Goal: Transaction & Acquisition: Purchase product/service

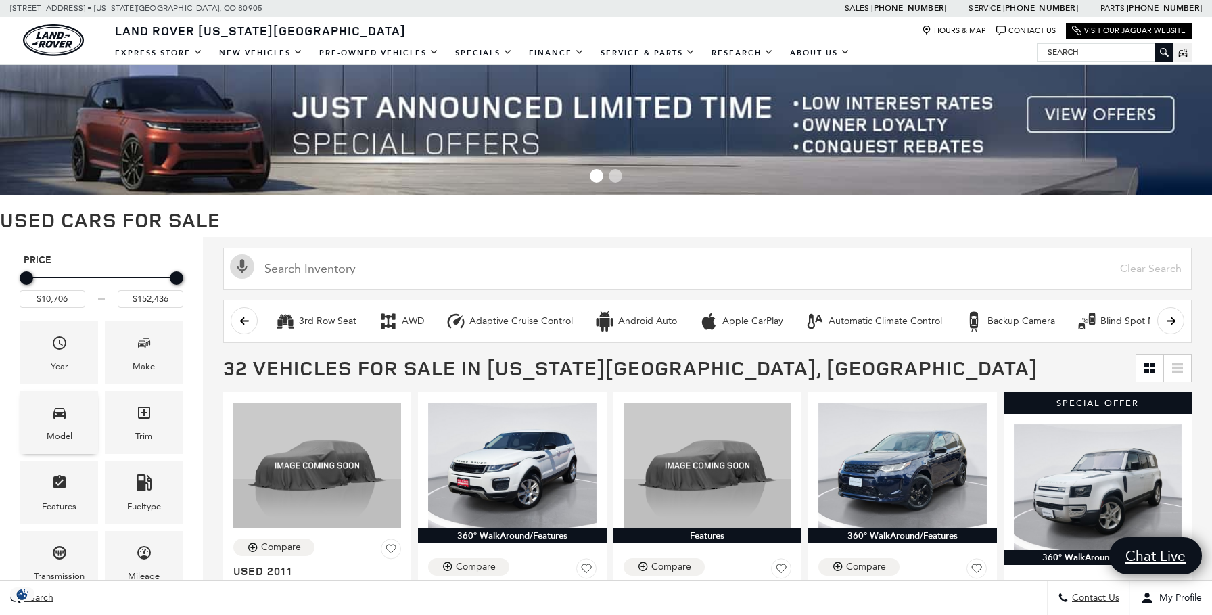
click at [65, 421] on span "Model" at bounding box center [59, 415] width 16 height 28
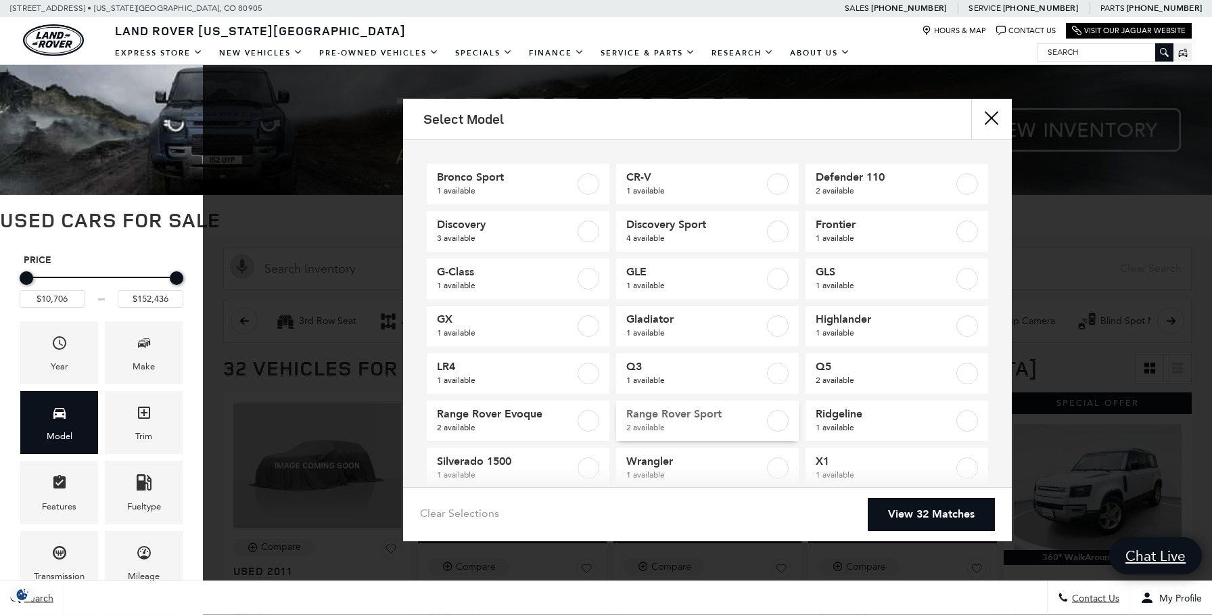
scroll to position [72, 0]
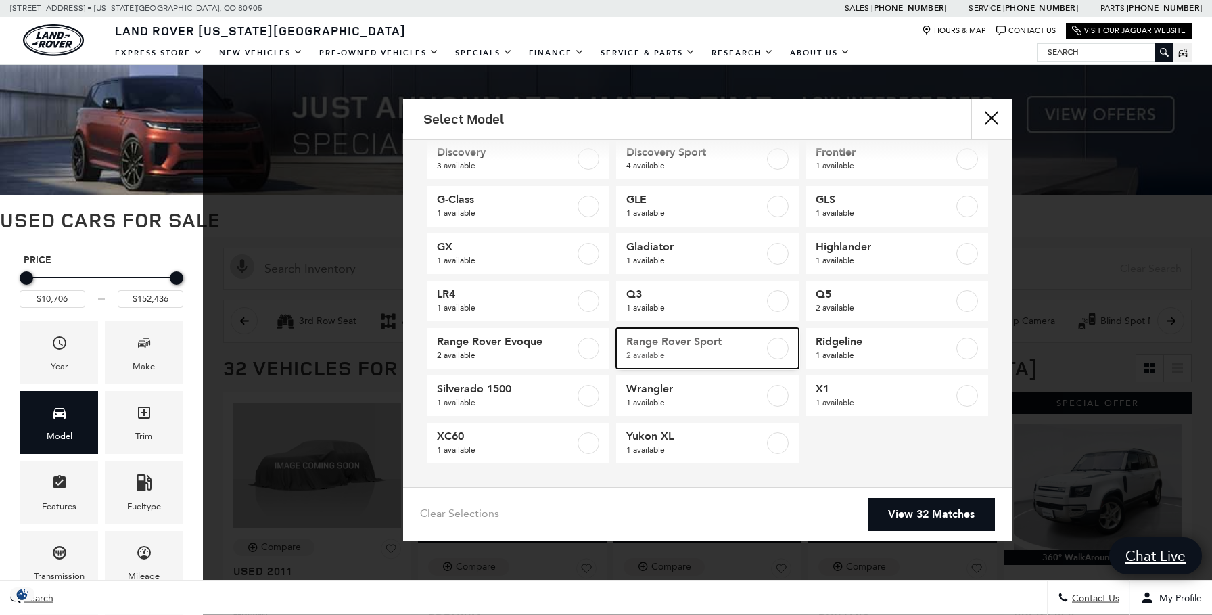
click at [774, 351] on label at bounding box center [778, 348] width 22 height 22
type input "$152,436"
checkbox input "true"
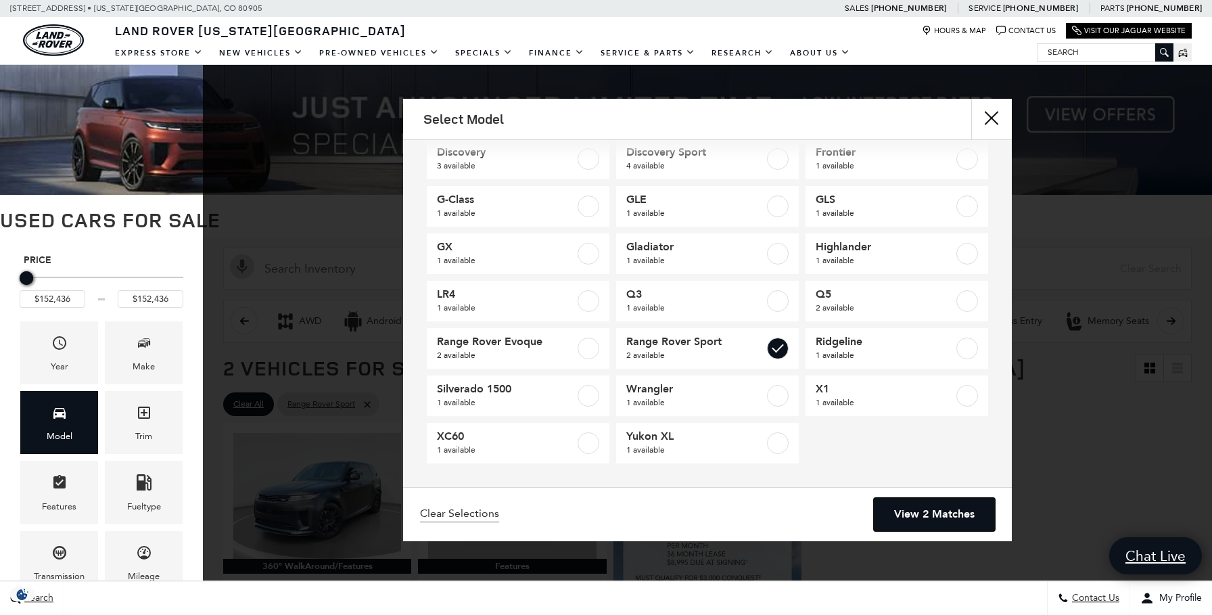
click at [945, 501] on link "View 2 Matches" at bounding box center [934, 514] width 121 height 33
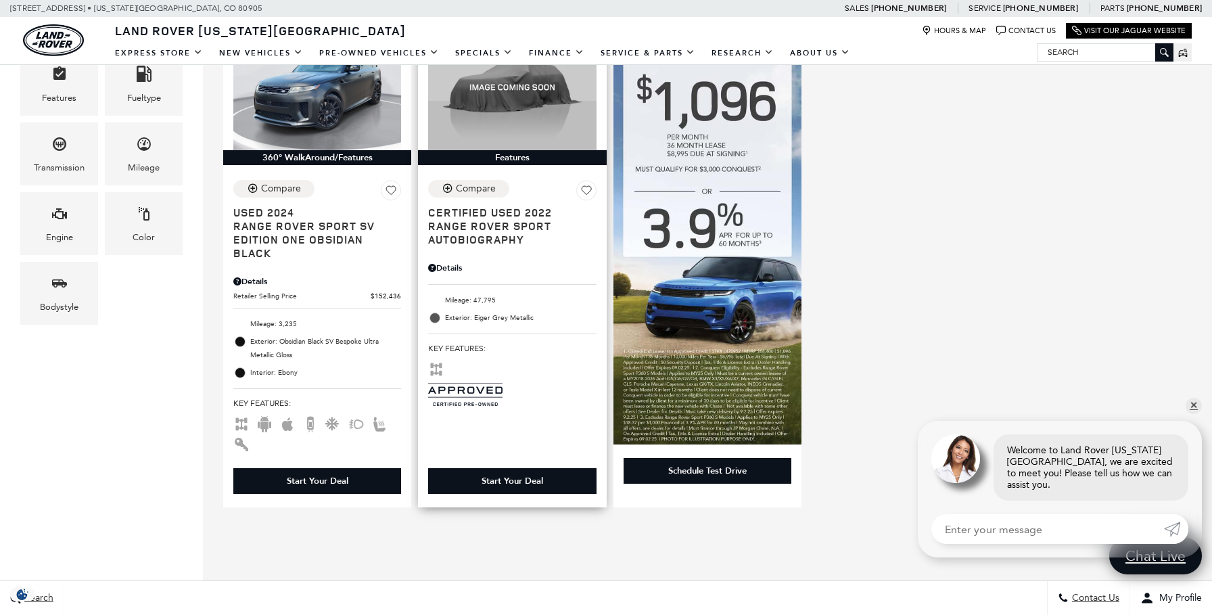
scroll to position [414, 0]
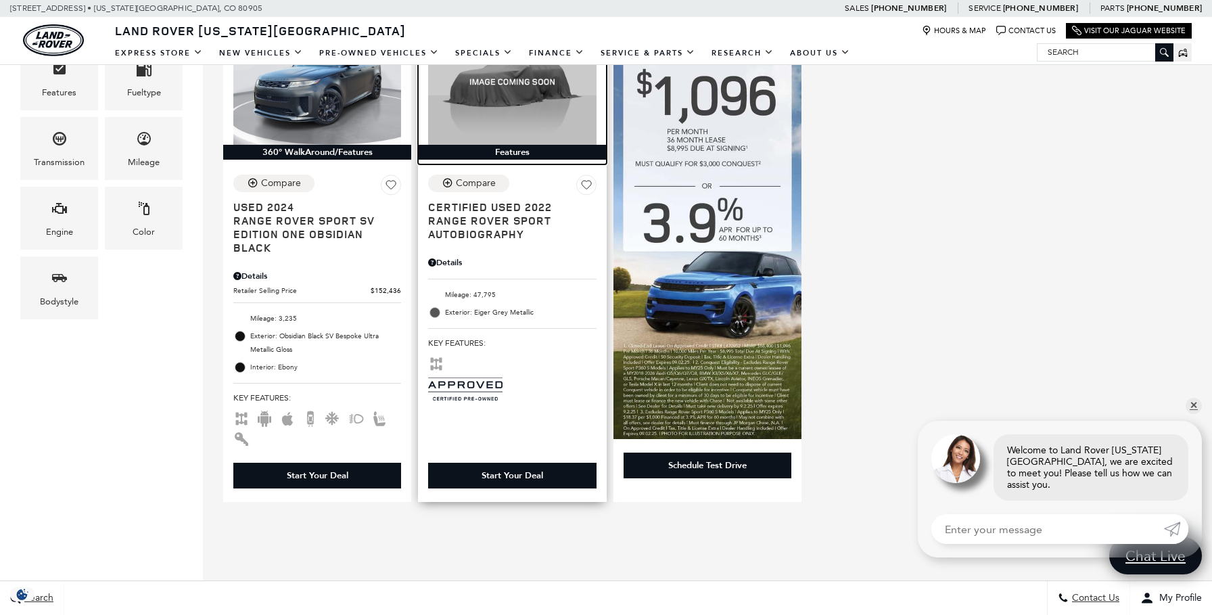
click at [482, 112] on img at bounding box center [512, 82] width 168 height 126
